Goal: Find contact information: Find contact information

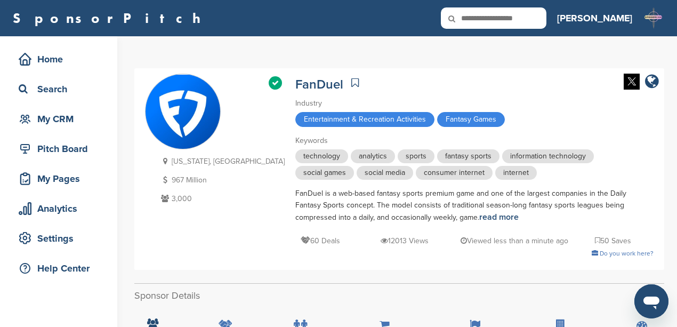
click at [477, 18] on icon at bounding box center [459, 18] width 36 height 22
click at [477, 21] on icon at bounding box center [459, 18] width 36 height 22
click at [535, 18] on input "text" at bounding box center [493, 17] width 105 height 21
type input "**********"
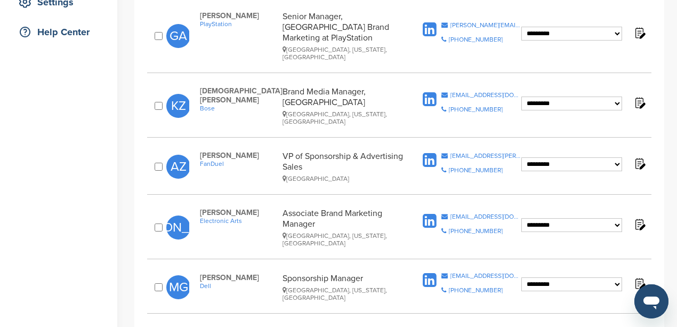
scroll to position [248, 0]
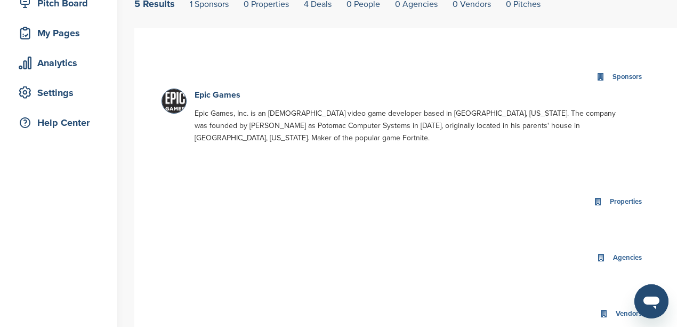
scroll to position [142, 0]
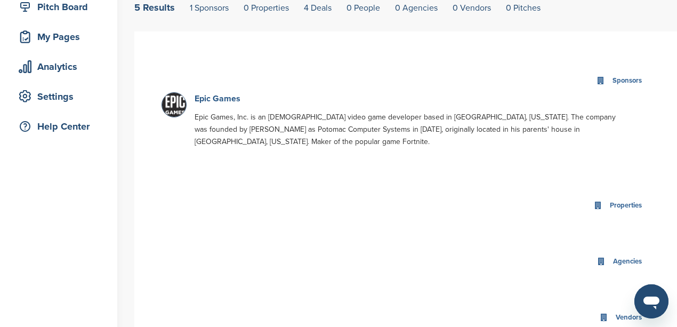
click at [230, 99] on link "Epic Games" at bounding box center [217, 98] width 46 height 11
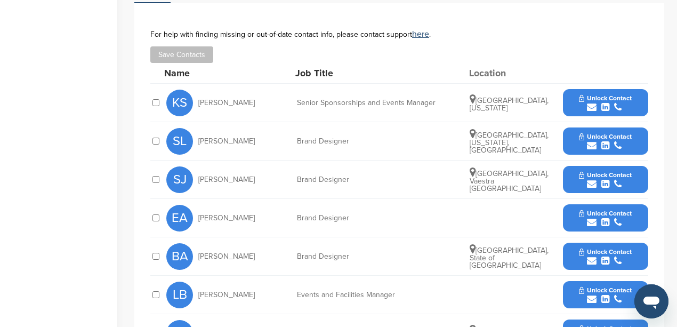
scroll to position [355, 0]
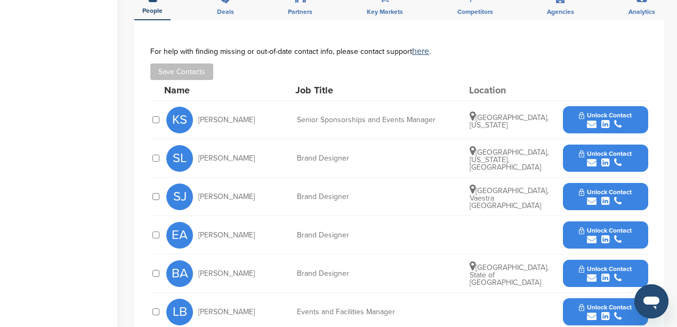
click at [592, 119] on icon "submit" at bounding box center [592, 124] width 10 height 10
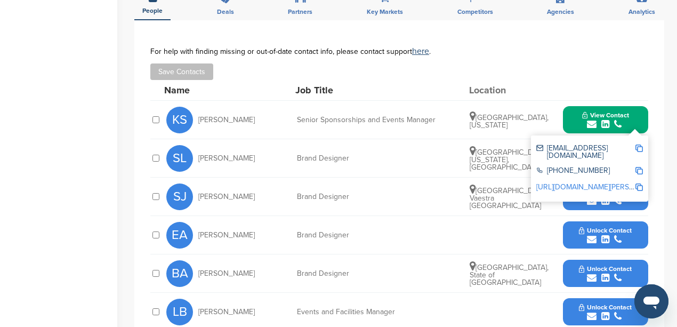
click at [640, 144] on img at bounding box center [638, 147] width 7 height 7
click at [540, 85] on div "Location" at bounding box center [509, 90] width 80 height 10
click at [363, 85] on div "Job Title" at bounding box center [375, 90] width 160 height 10
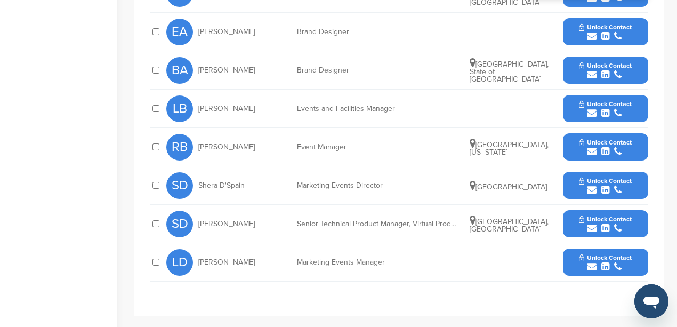
scroll to position [568, 0]
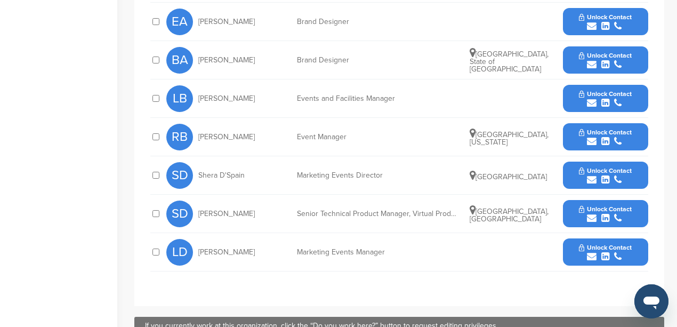
click at [589, 251] on icon "submit" at bounding box center [592, 256] width 10 height 10
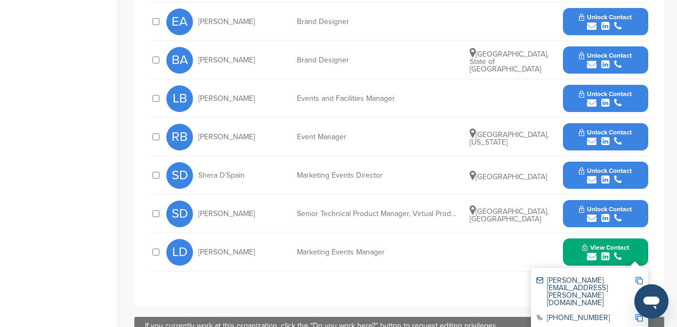
click at [637, 276] on img at bounding box center [638, 279] width 7 height 7
click at [314, 290] on div "**********" at bounding box center [399, 56] width 530 height 499
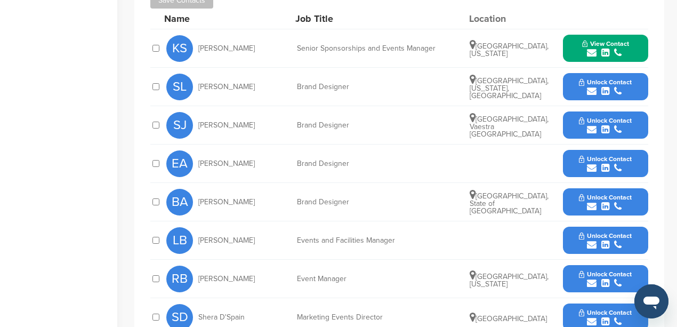
scroll to position [426, 0]
click at [596, 40] on span "View Contact" at bounding box center [605, 43] width 47 height 7
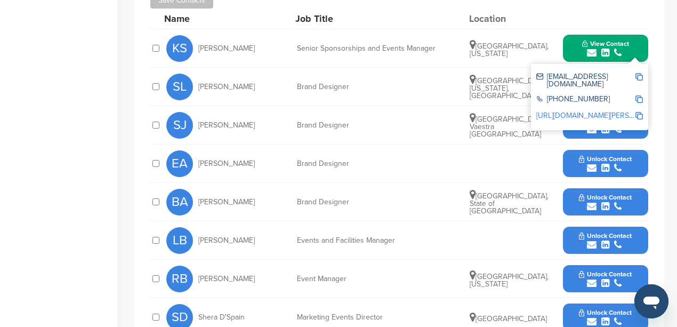
click at [657, 199] on div "**********" at bounding box center [399, 198] width 530 height 499
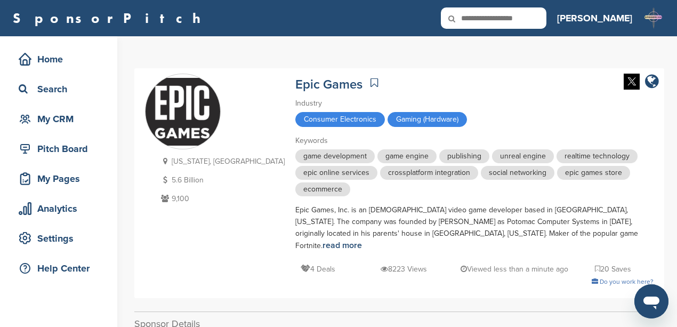
scroll to position [0, 0]
click at [548, 83] on div "Epic Games" at bounding box center [474, 83] width 358 height 19
